Goal: Navigation & Orientation: Understand site structure

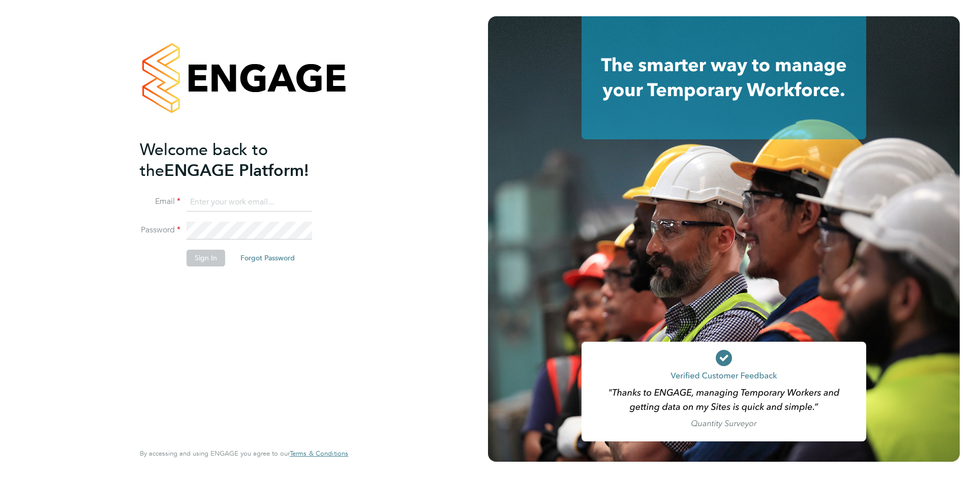
type input "[EMAIL_ADDRESS][DOMAIN_NAME]"
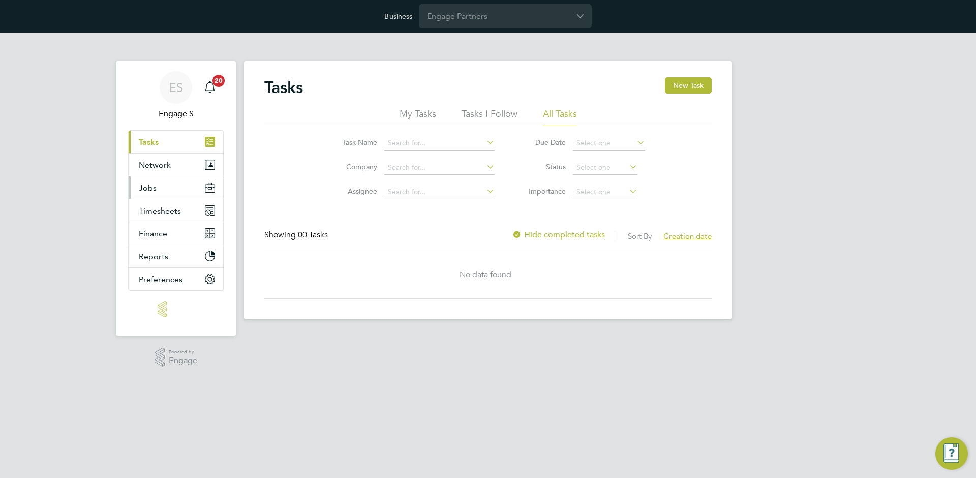
click at [190, 194] on button "Jobs" at bounding box center [176, 187] width 95 height 22
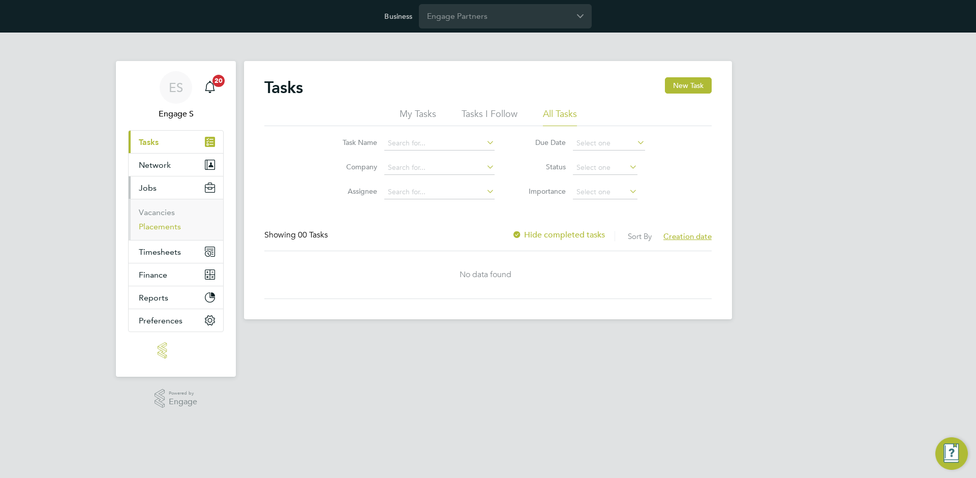
click at [168, 224] on link "Placements" at bounding box center [160, 227] width 42 height 10
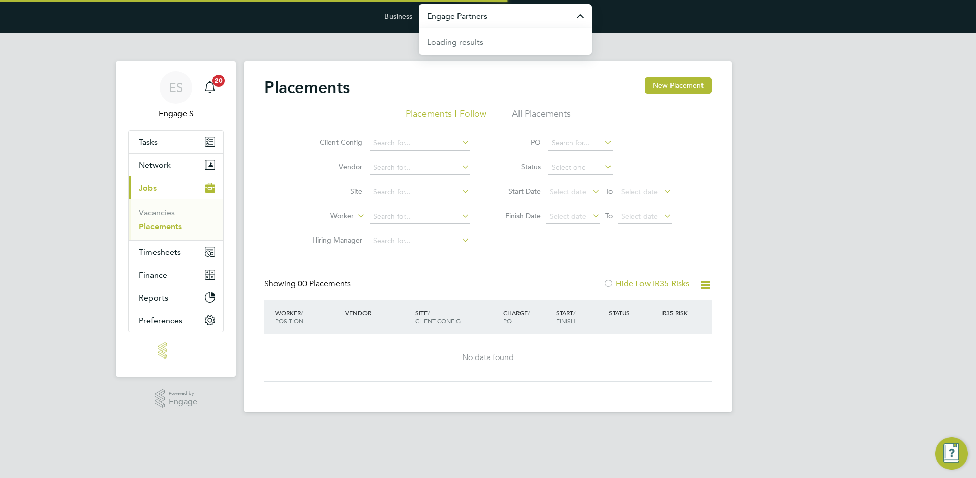
click at [487, 26] on input "Engage Partners" at bounding box center [505, 16] width 173 height 24
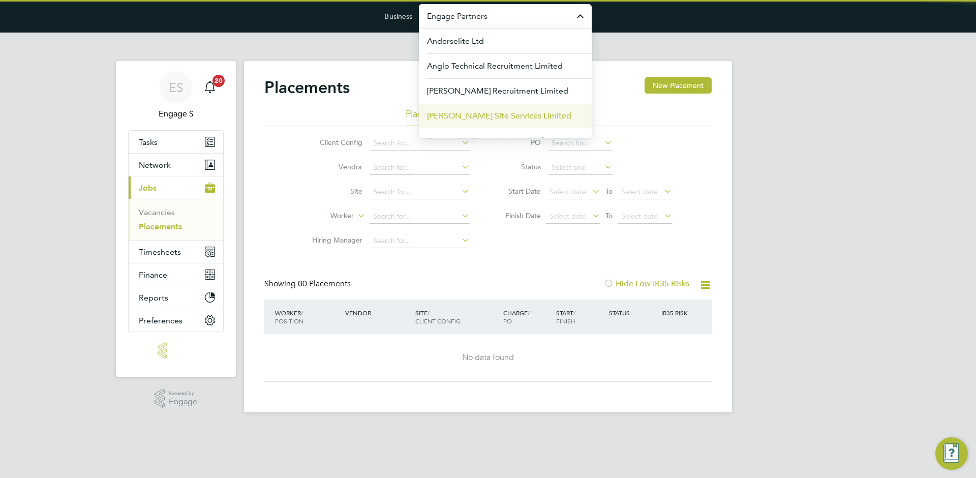
click at [463, 115] on span "[PERSON_NAME] Site Services Limited" at bounding box center [499, 116] width 144 height 12
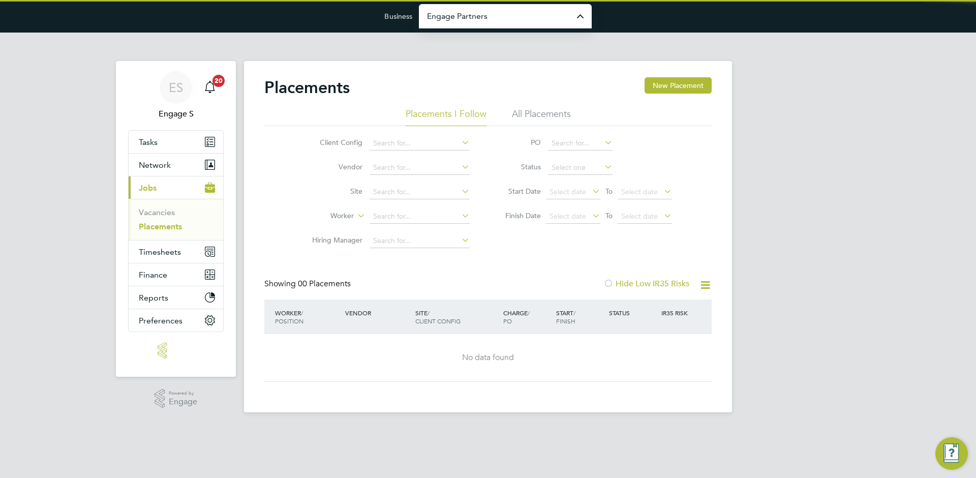
type input "[PERSON_NAME] Site Services Limited"
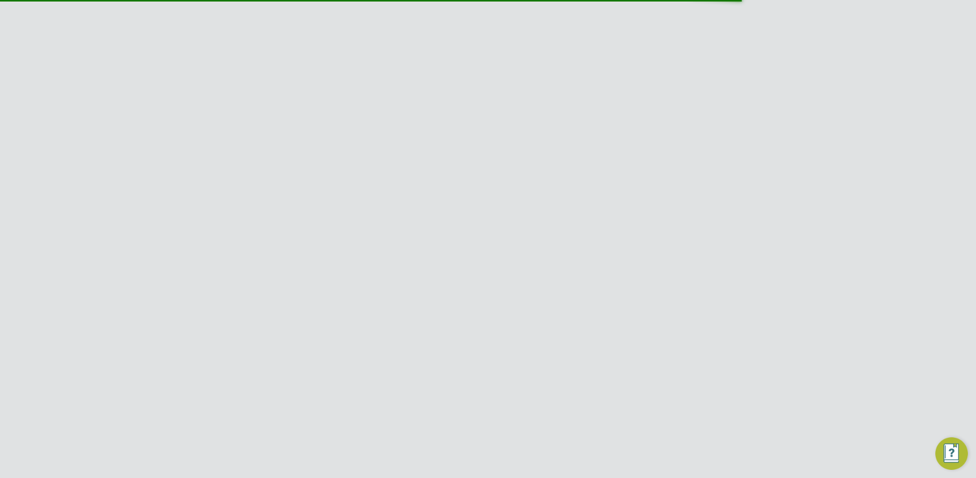
click at [197, 292] on button "Timesheets" at bounding box center [176, 288] width 95 height 22
click at [169, 258] on link "Timesheets" at bounding box center [160, 258] width 42 height 10
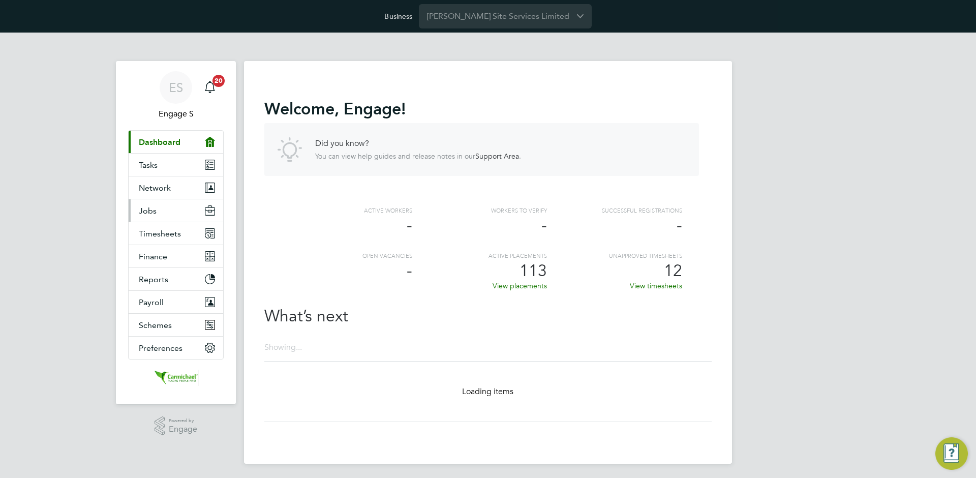
click at [163, 210] on button "Jobs" at bounding box center [176, 210] width 95 height 22
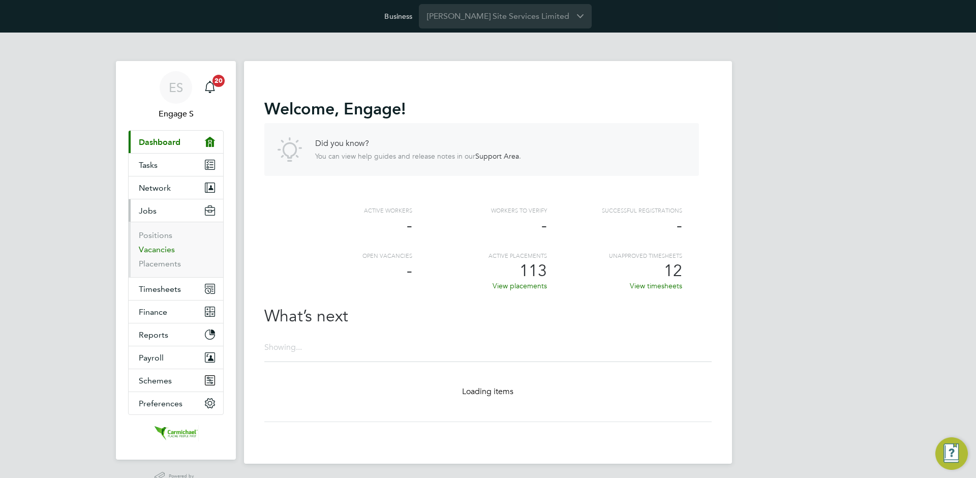
click at [150, 253] on link "Vacancies" at bounding box center [157, 249] width 36 height 10
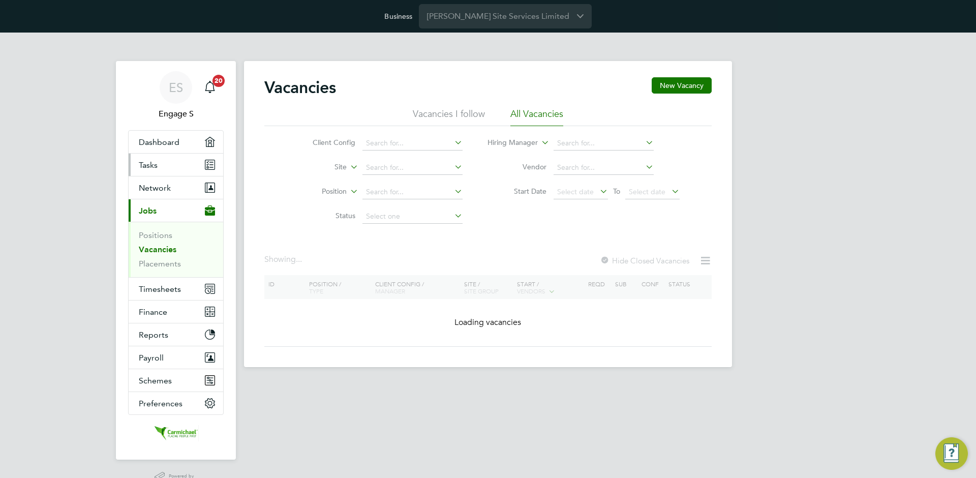
click at [174, 162] on link "Tasks" at bounding box center [176, 164] width 95 height 22
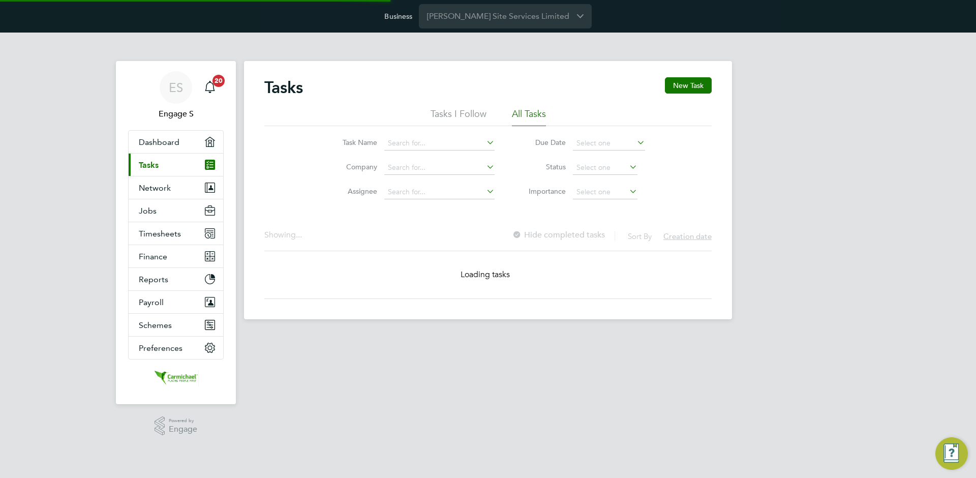
click at [76, 187] on div "ES Engage S Notifications 20 Applications: Dashboard Current page: Tasks Networ…" at bounding box center [488, 184] width 976 height 303
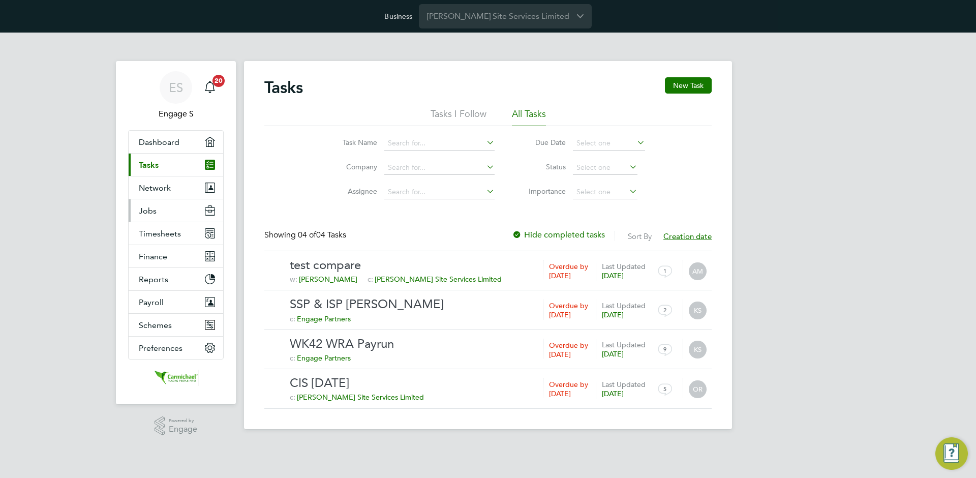
click at [156, 213] on button "Jobs" at bounding box center [176, 210] width 95 height 22
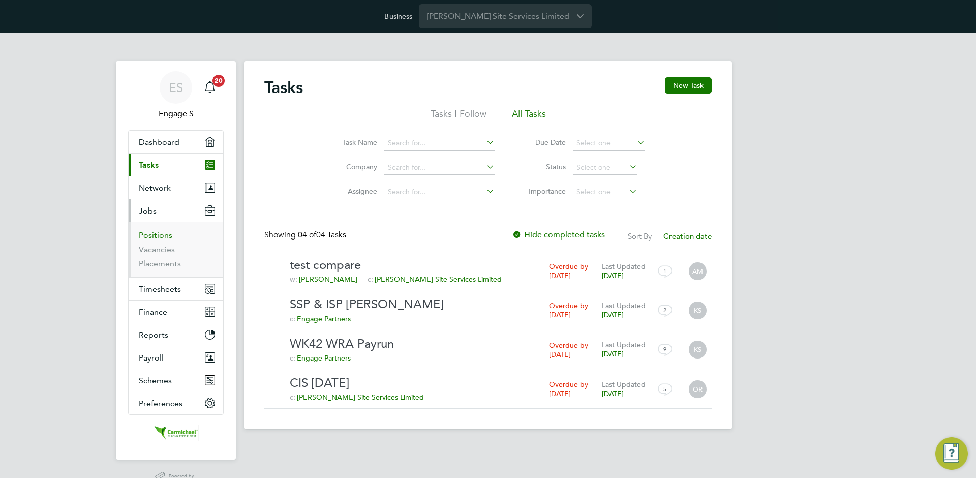
click at [159, 238] on link "Positions" at bounding box center [156, 235] width 34 height 10
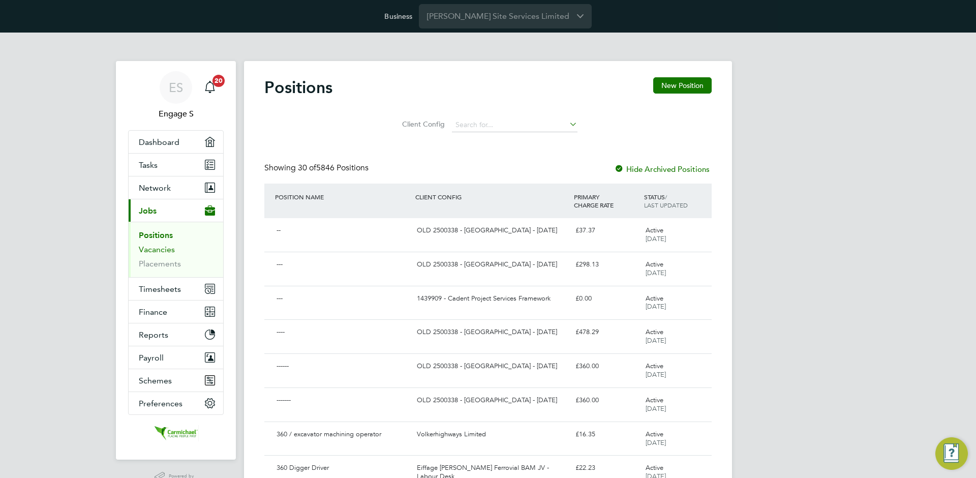
drag, startPoint x: 154, startPoint y: 251, endPoint x: 151, endPoint y: 258, distance: 7.1
click at [154, 251] on link "Vacancies" at bounding box center [157, 249] width 36 height 10
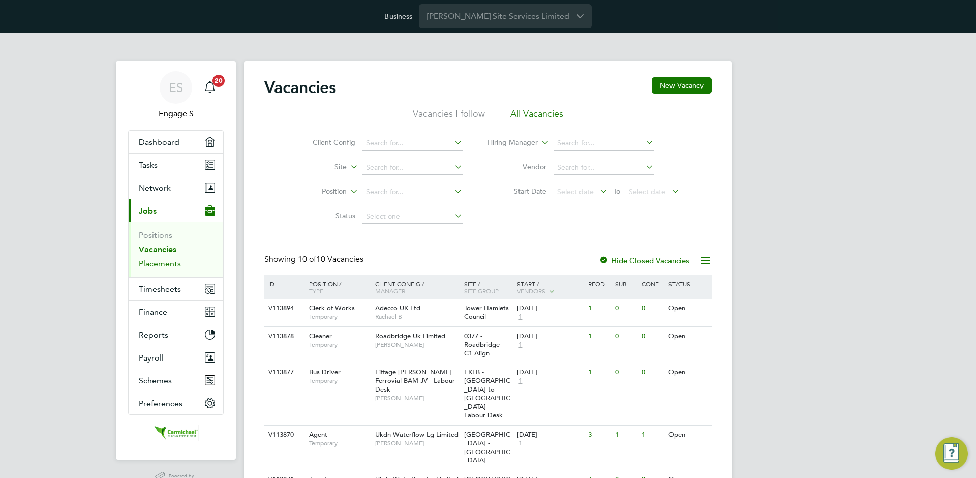
click at [152, 265] on link "Placements" at bounding box center [160, 264] width 42 height 10
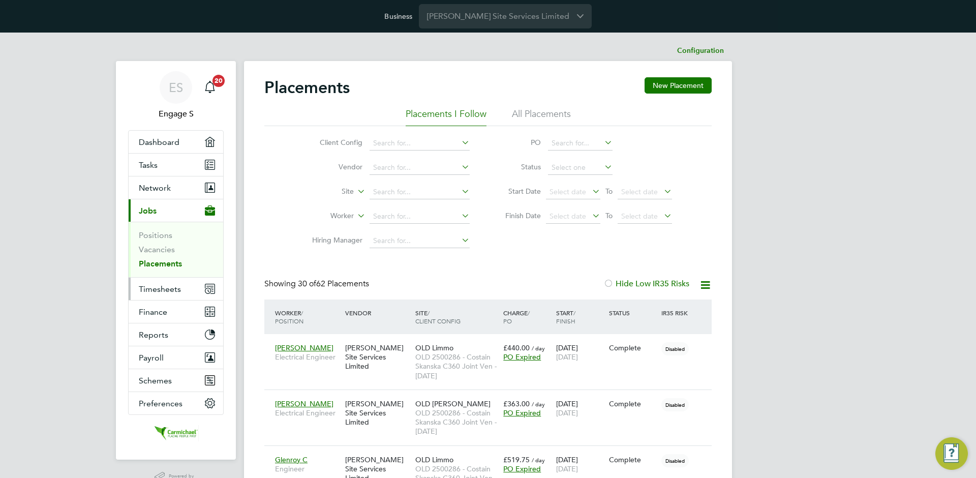
click at [184, 277] on button "Timesheets" at bounding box center [176, 288] width 95 height 22
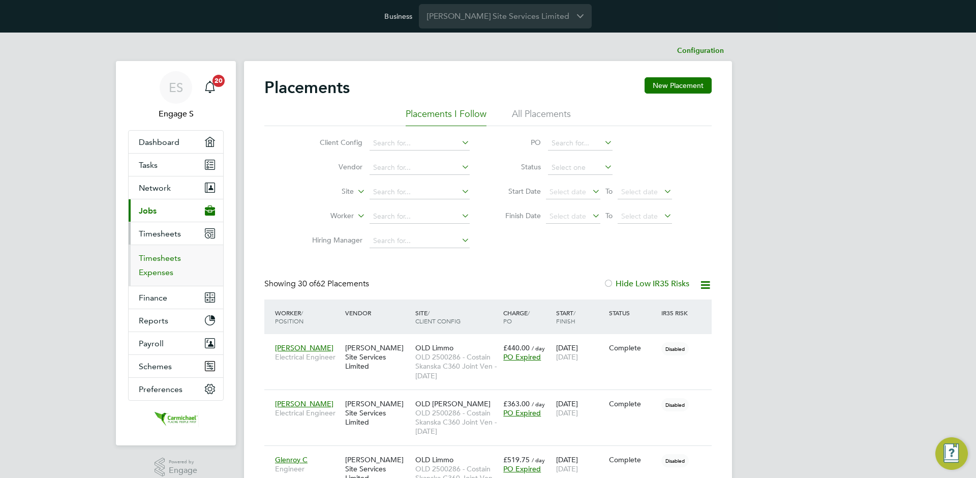
click at [168, 258] on link "Timesheets" at bounding box center [160, 258] width 42 height 10
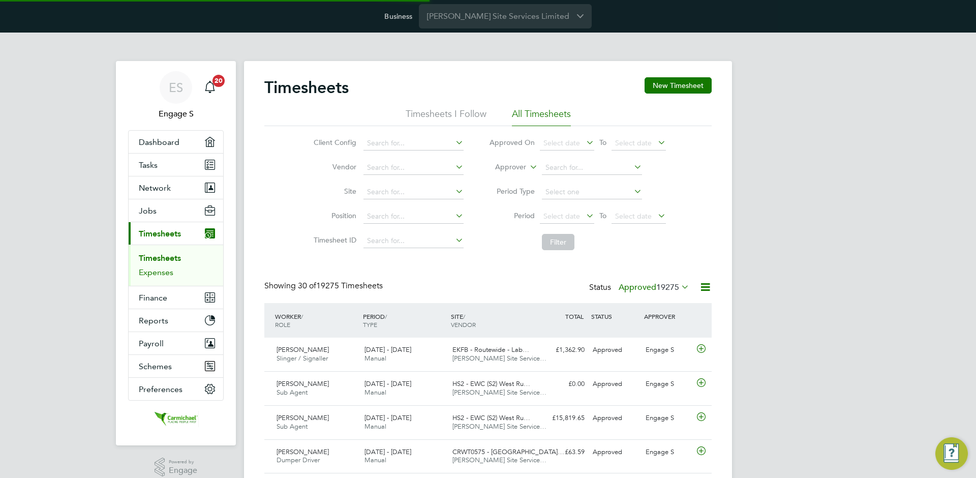
click at [168, 272] on link "Expenses" at bounding box center [156, 272] width 35 height 10
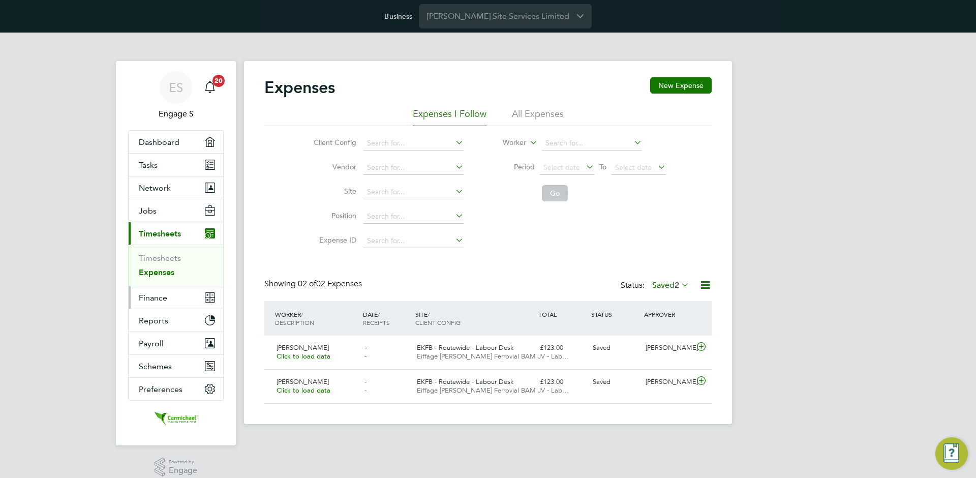
click at [156, 300] on span "Finance" at bounding box center [153, 298] width 28 height 10
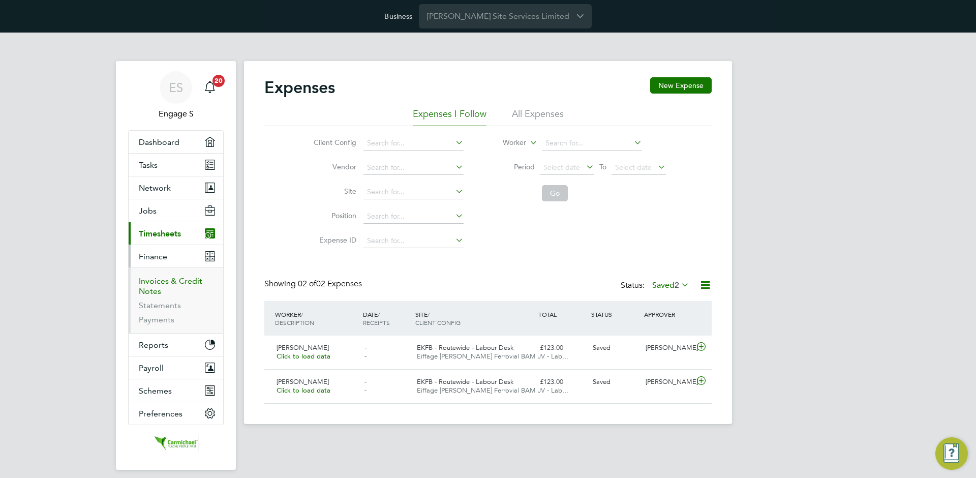
click at [161, 283] on link "Invoices & Credit Notes" at bounding box center [171, 286] width 64 height 20
